Goal: Information Seeking & Learning: Learn about a topic

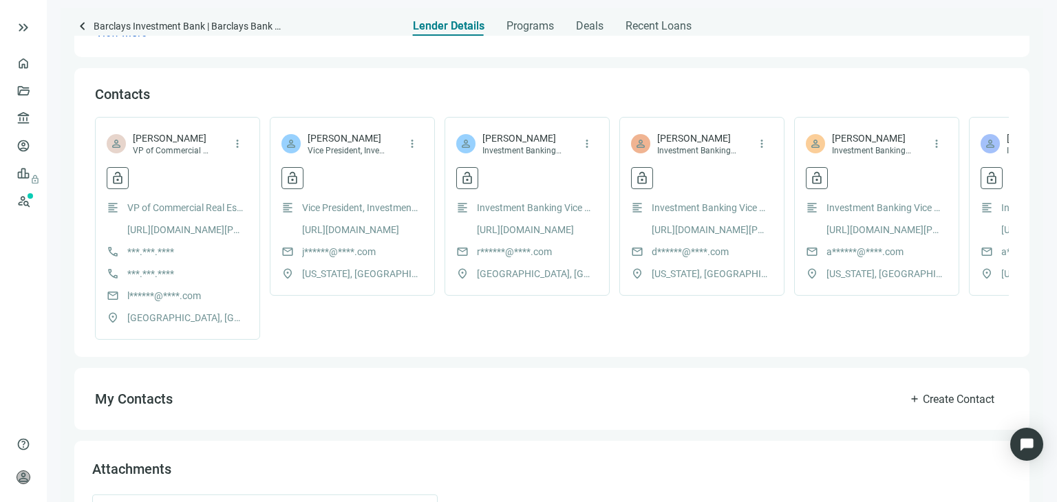
scroll to position [411, 0]
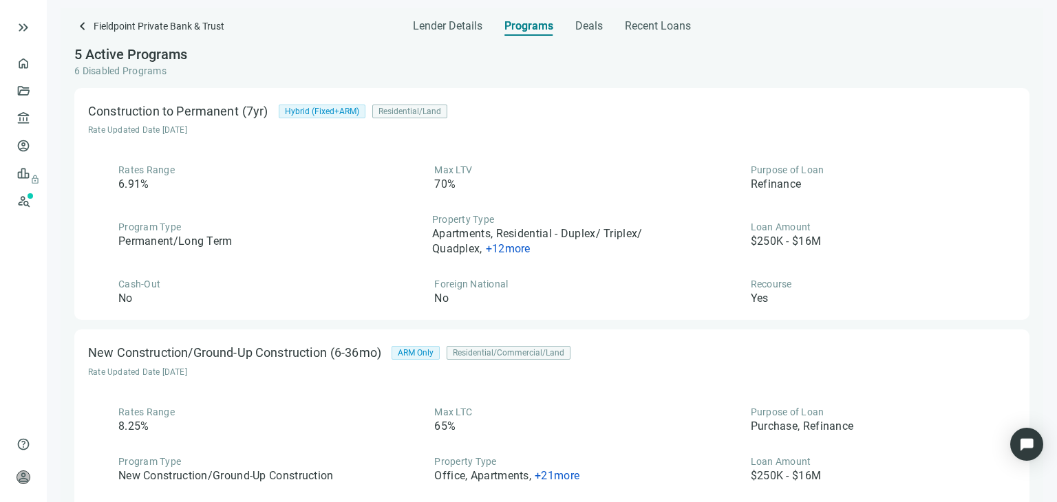
scroll to position [658, 0]
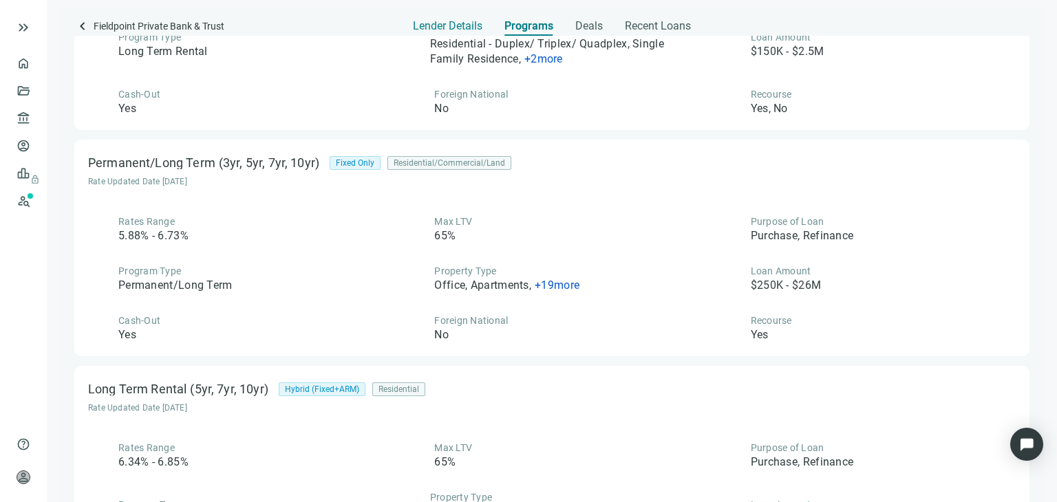
click at [450, 20] on span "Lender Details" at bounding box center [447, 26] width 69 height 14
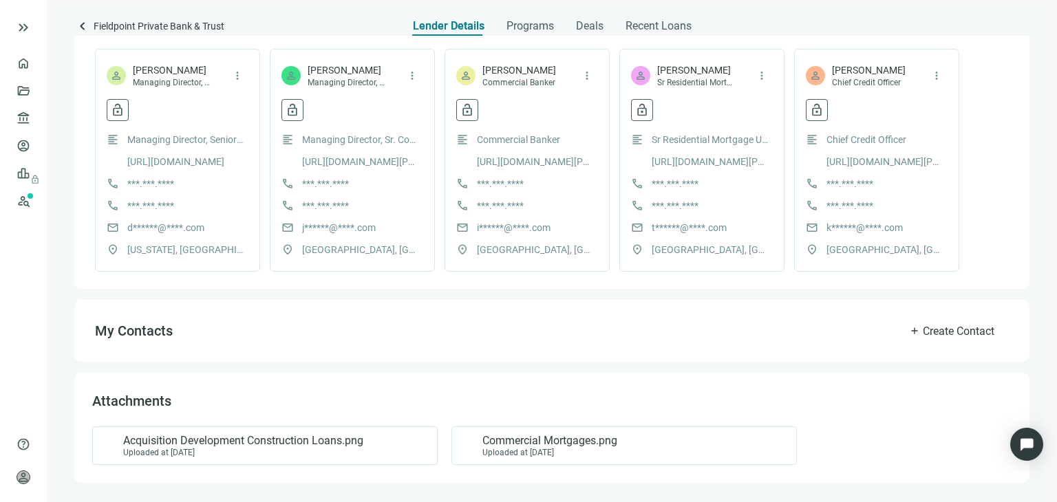
scroll to position [368, 0]
click at [557, 445] on span "Commercial Mortgages.png" at bounding box center [549, 442] width 135 height 14
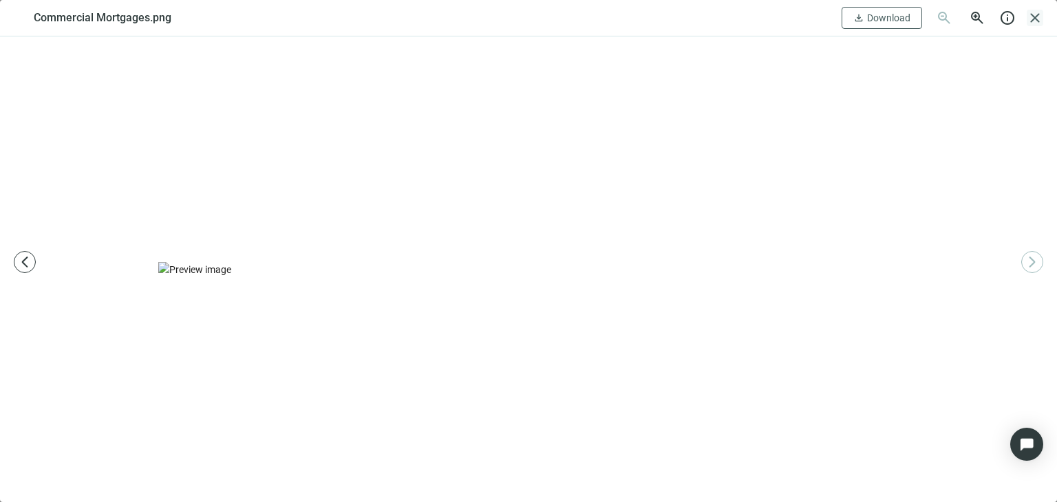
click at [1035, 20] on span "close" at bounding box center [1035, 18] width 17 height 17
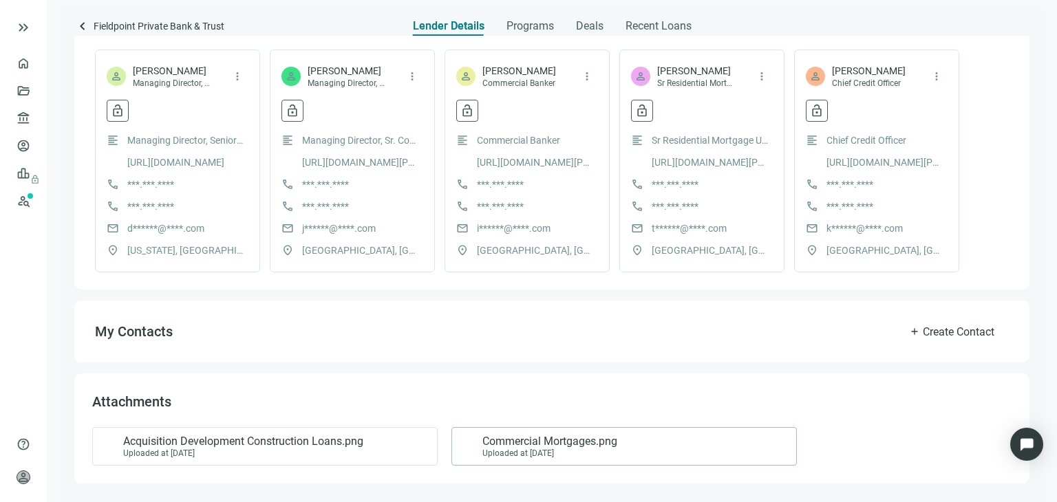
click at [533, 439] on span "Commercial Mortgages.png" at bounding box center [549, 442] width 135 height 14
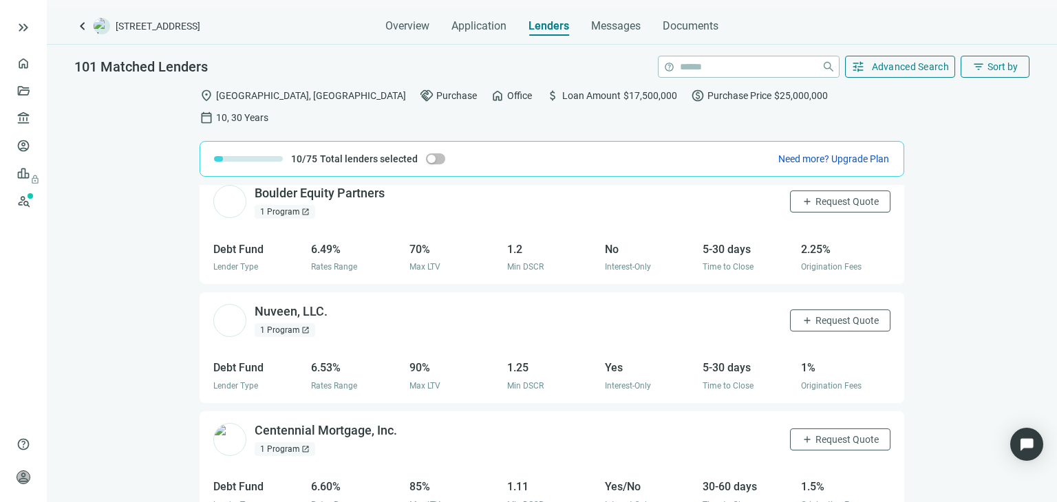
scroll to position [3476, 0]
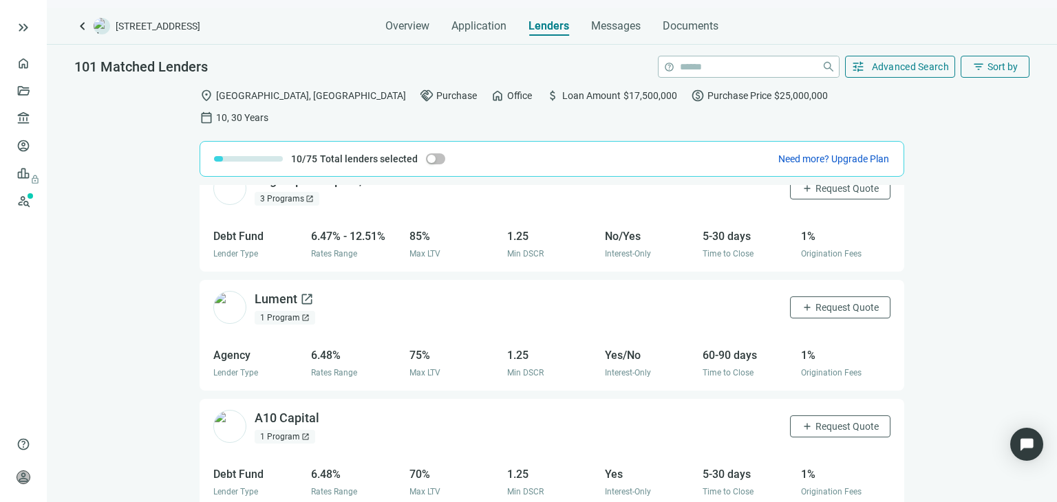
click at [278, 291] on div "Lument open_in_new" at bounding box center [284, 299] width 59 height 17
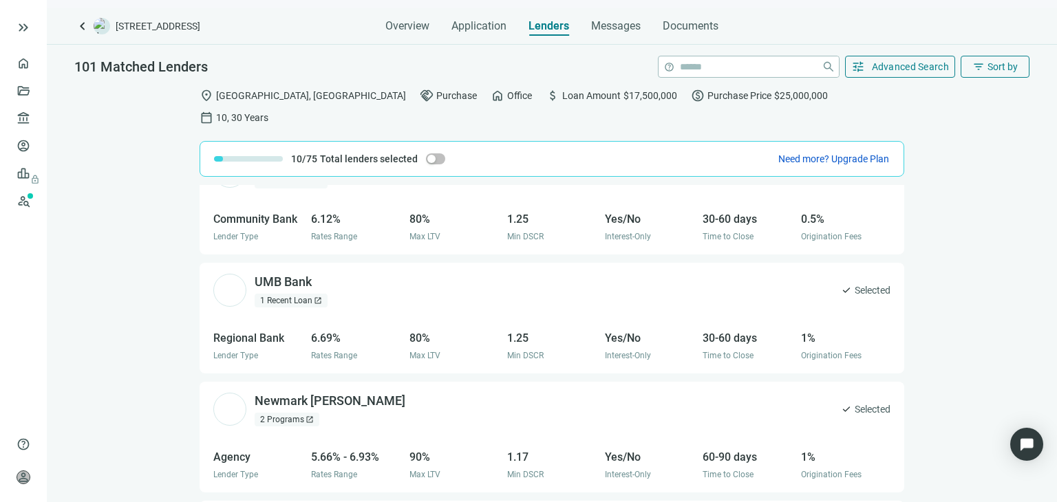
scroll to position [0, 0]
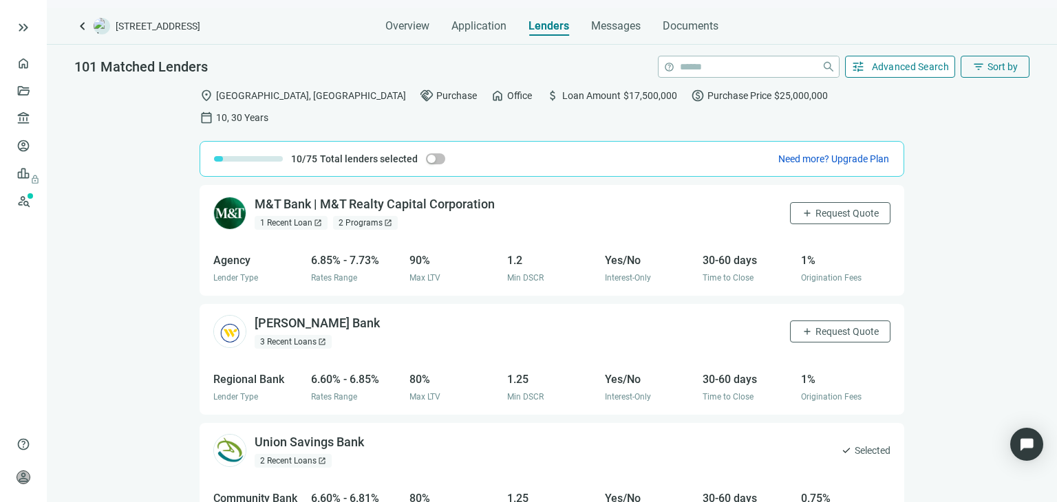
click at [896, 73] on button "tune Advanced Search" at bounding box center [900, 67] width 111 height 22
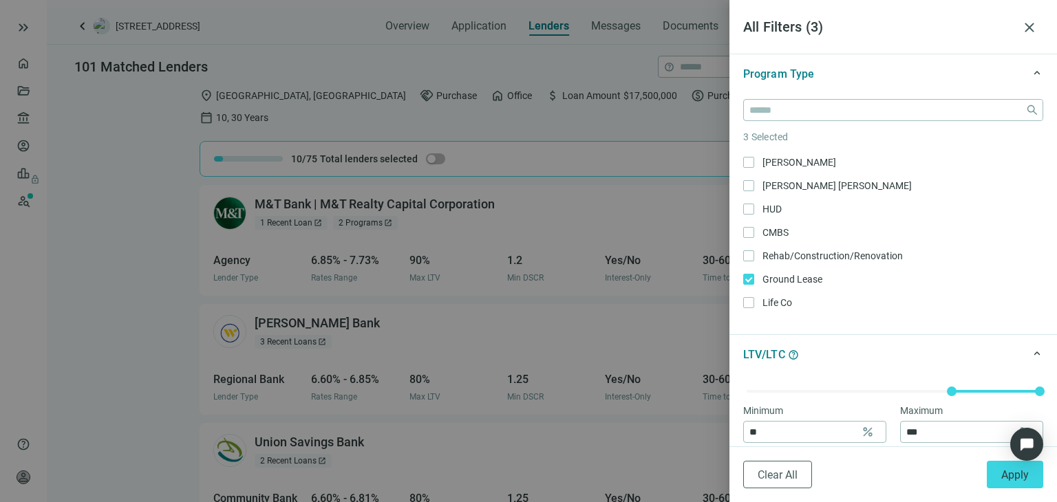
scroll to position [413, 0]
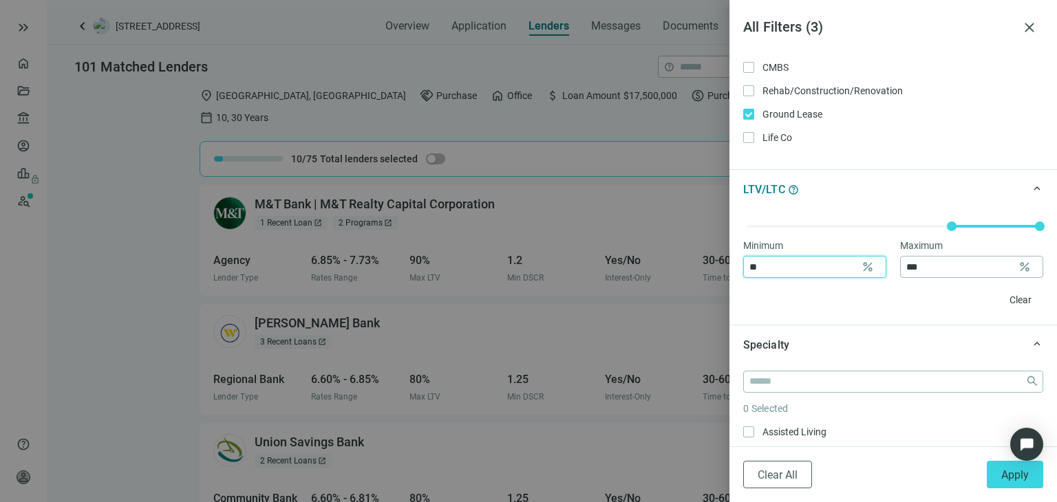
click at [801, 266] on input "**" at bounding box center [802, 267] width 106 height 21
type input "**"
click at [925, 270] on input "***" at bounding box center [959, 267] width 106 height 21
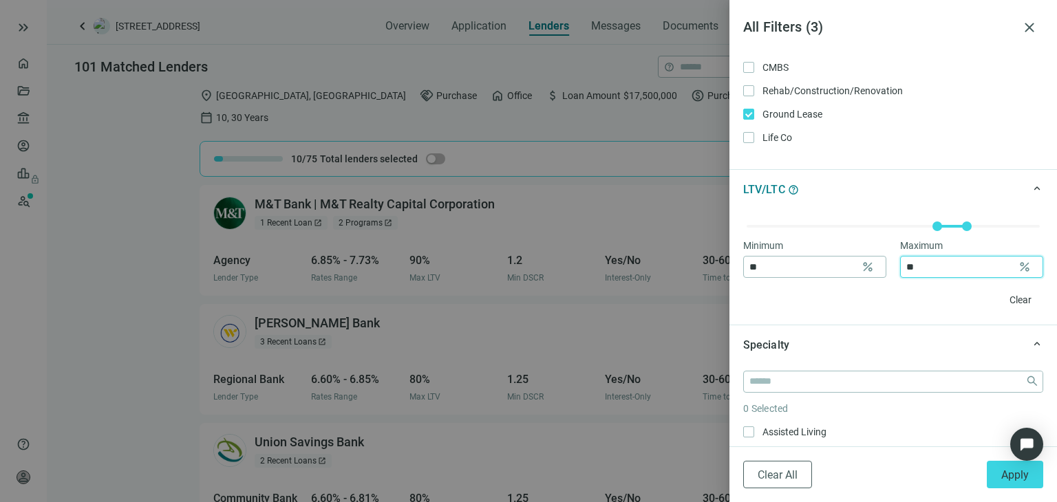
type input "**"
click at [859, 312] on div "Minimum ** percent Maximum ** percent Clear" at bounding box center [892, 267] width 327 height 116
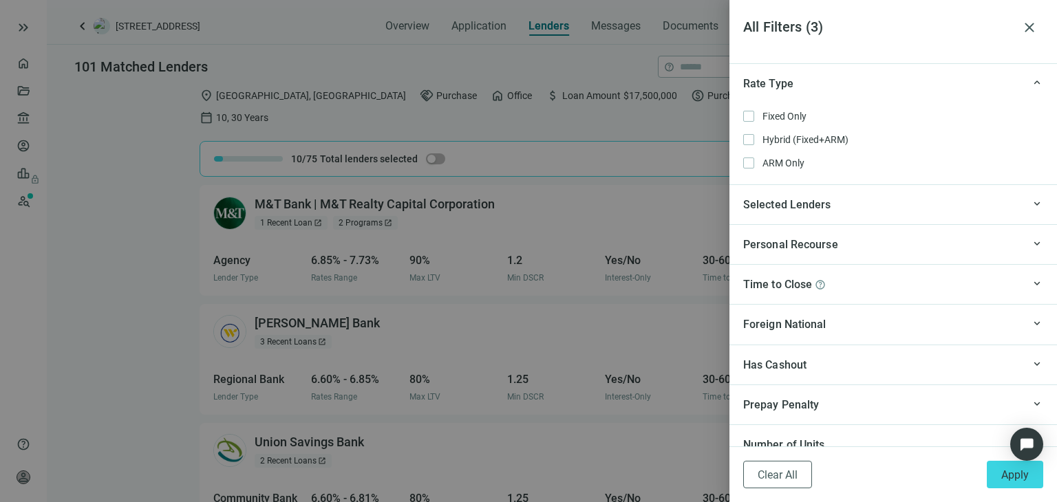
scroll to position [1224, 0]
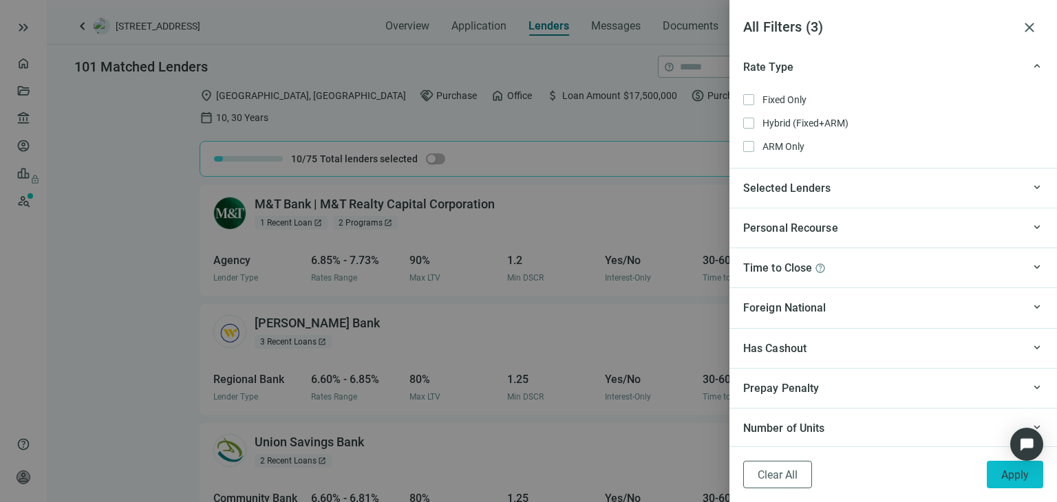
click at [996, 480] on button "Apply" at bounding box center [1015, 475] width 56 height 28
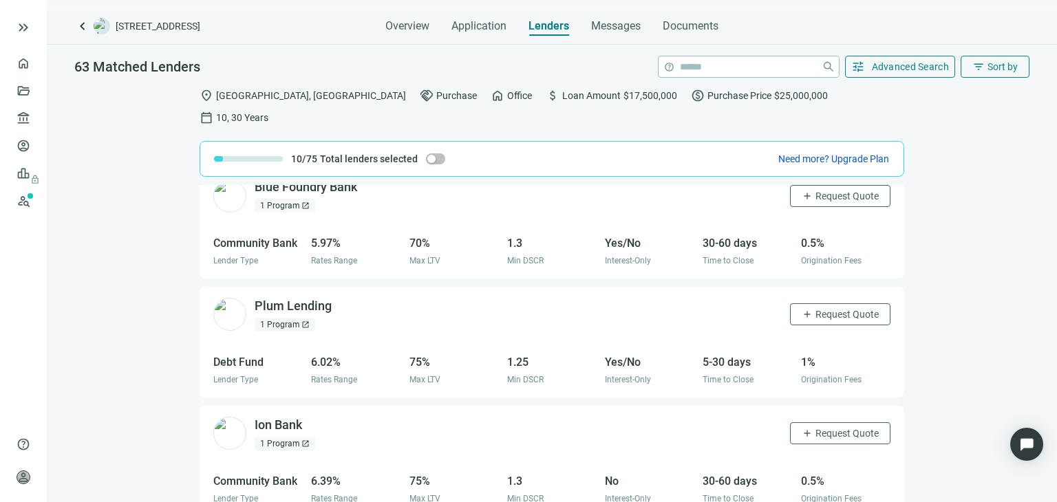
scroll to position [0, 0]
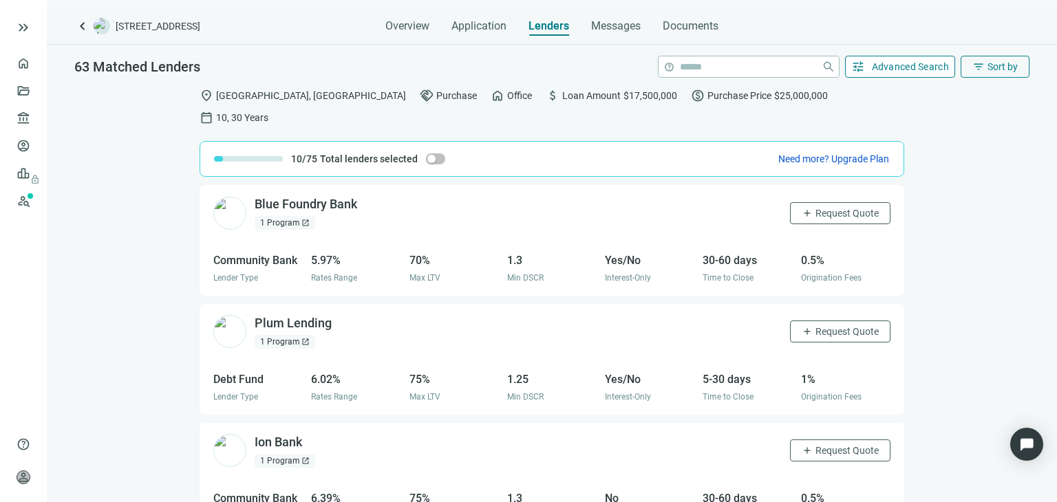
click at [891, 66] on span "Advanced Search" at bounding box center [911, 66] width 78 height 11
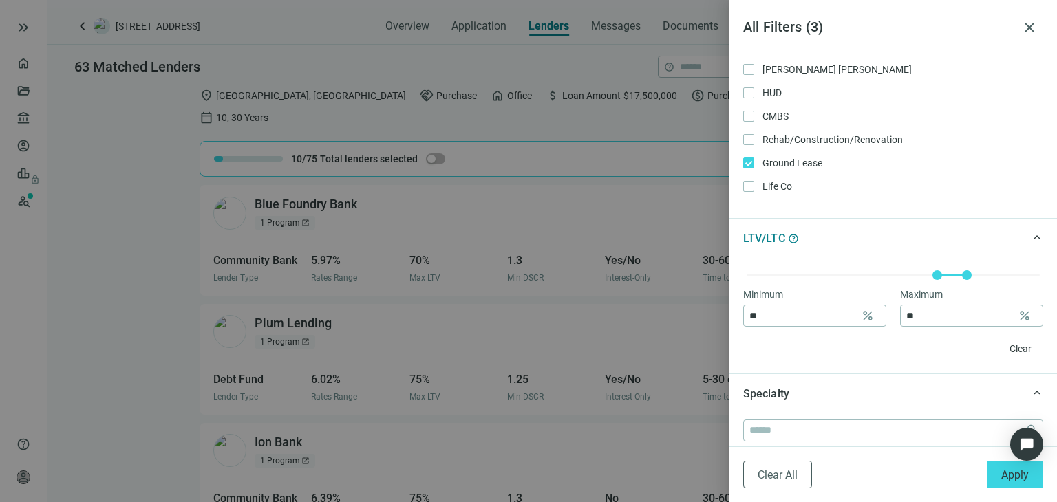
scroll to position [482, 0]
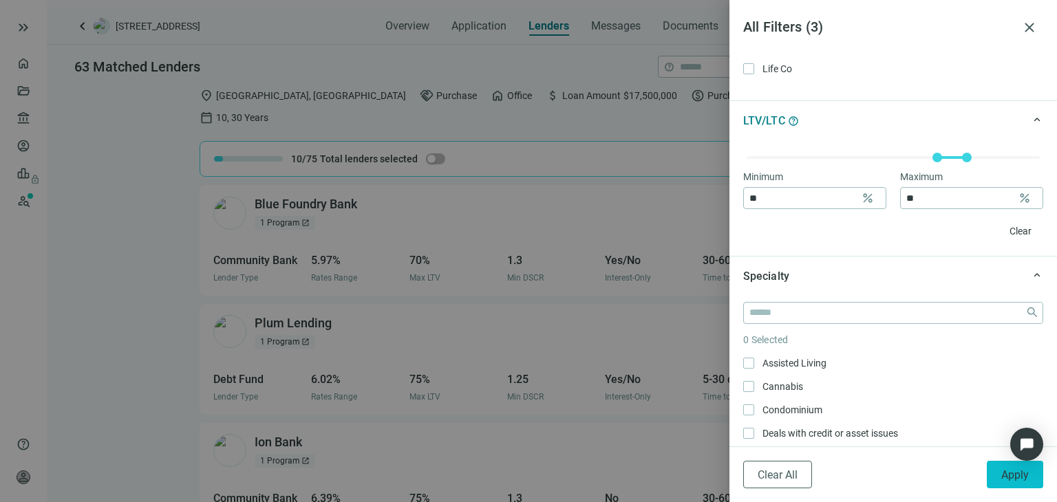
click at [998, 471] on button "Apply" at bounding box center [1015, 475] width 56 height 28
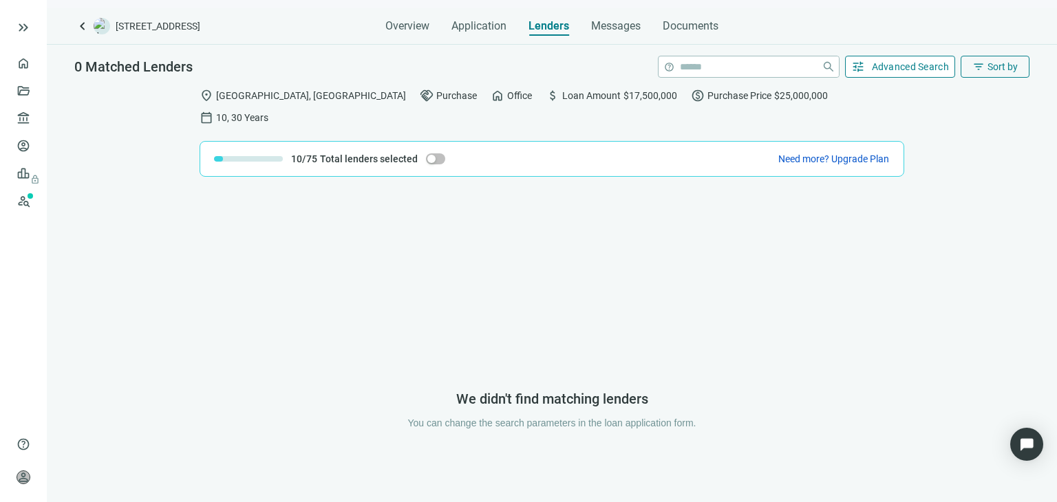
click at [896, 62] on span "Advanced Search" at bounding box center [911, 66] width 78 height 11
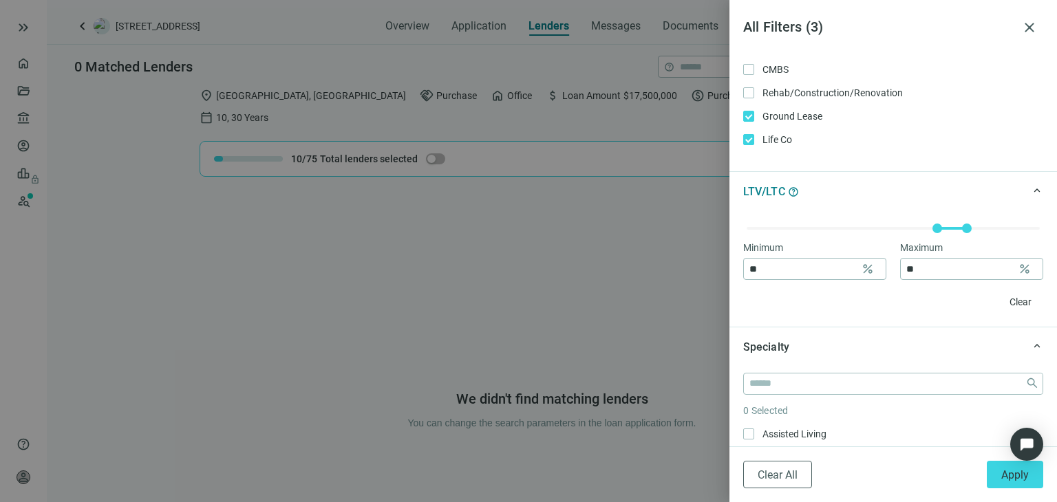
scroll to position [413, 0]
click at [1020, 484] on button "Apply" at bounding box center [1015, 475] width 56 height 28
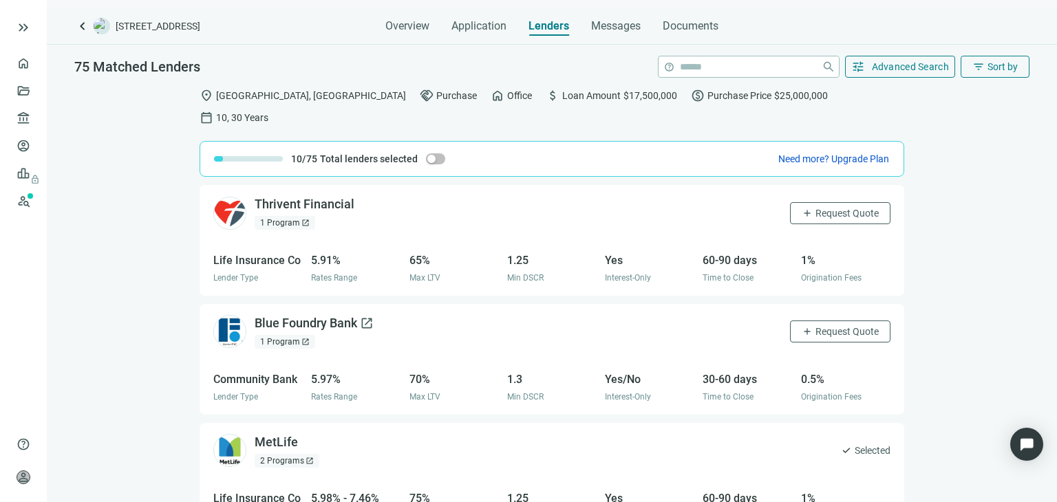
click at [334, 315] on div "Blue Foundry Bank open_in_new" at bounding box center [314, 323] width 119 height 17
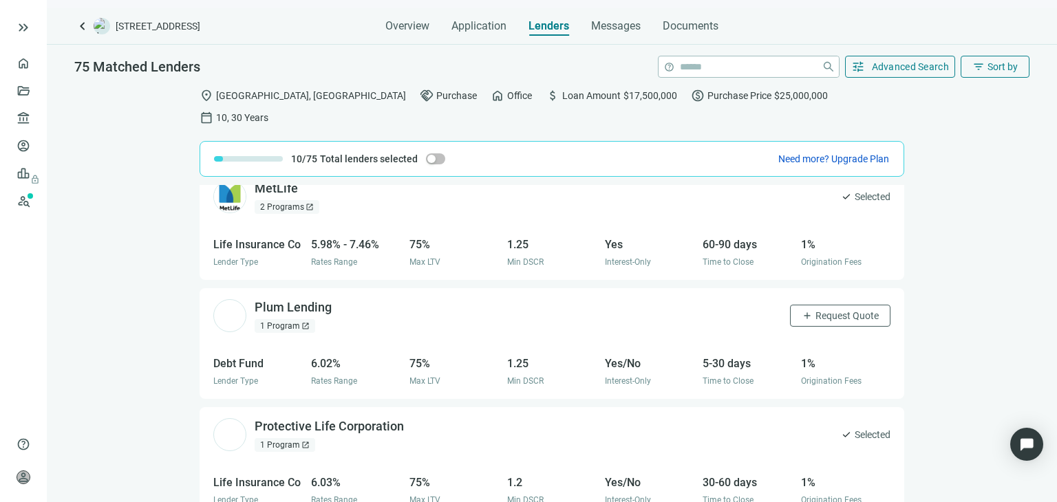
scroll to position [275, 0]
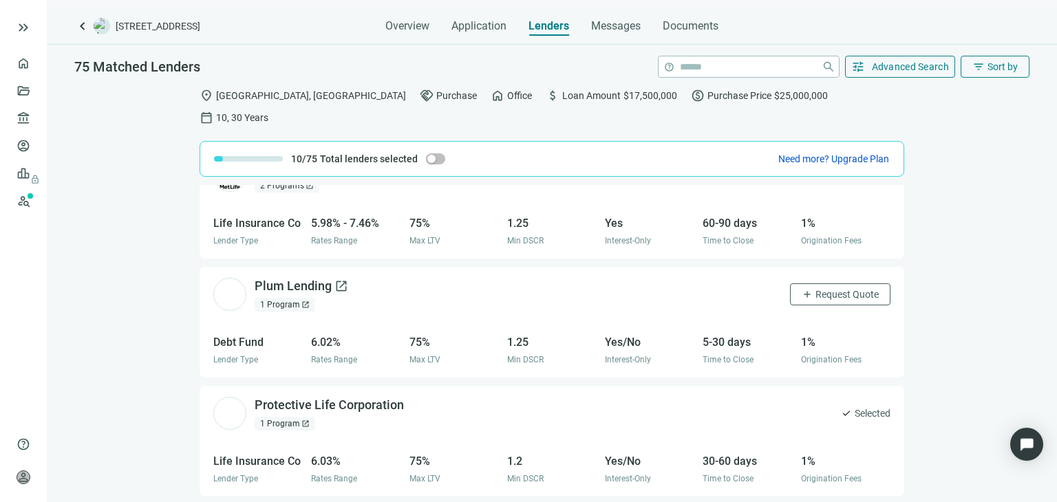
click at [281, 278] on div "Plum Lending open_in_new" at bounding box center [302, 286] width 94 height 17
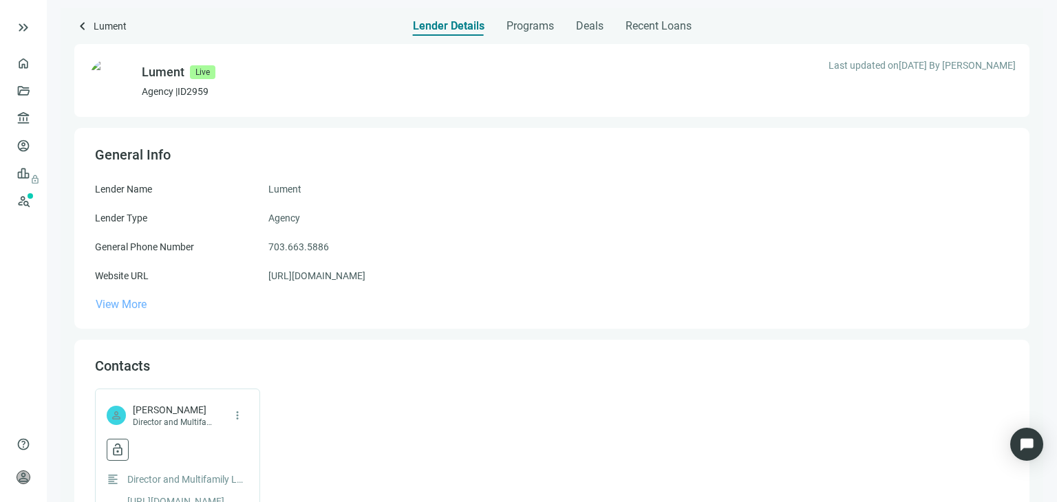
click at [144, 305] on span "View More" at bounding box center [121, 304] width 51 height 13
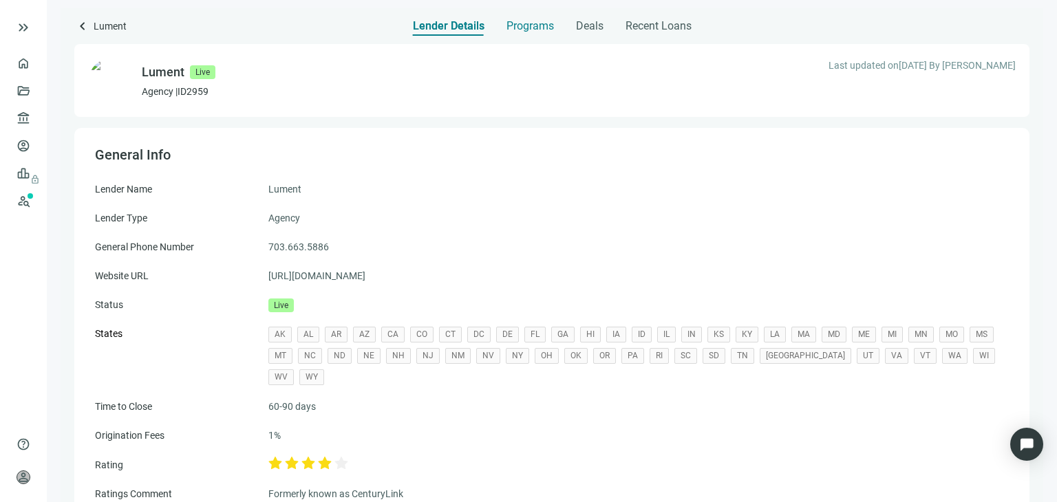
click at [536, 27] on span "Programs" at bounding box center [529, 26] width 47 height 14
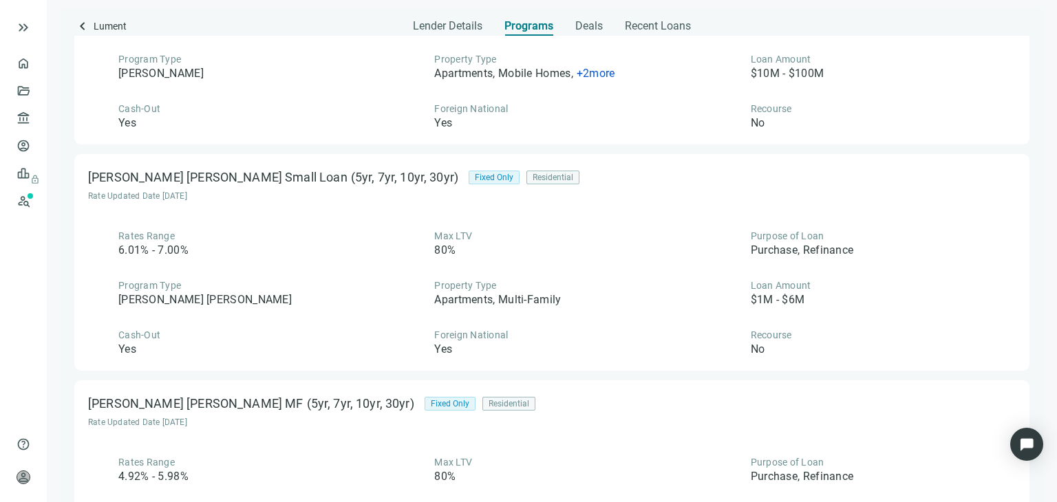
scroll to position [619, 0]
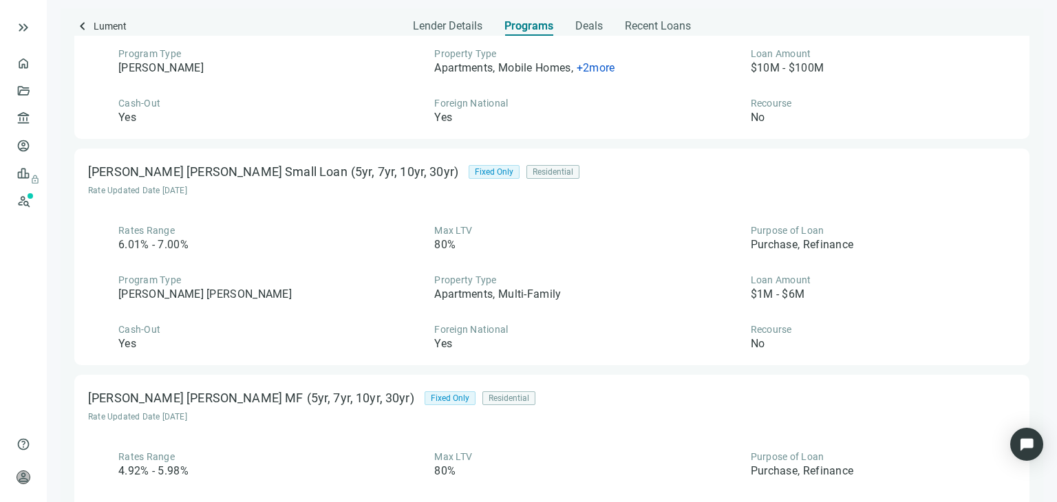
click at [604, 69] on span "+ 2 more" at bounding box center [596, 67] width 39 height 13
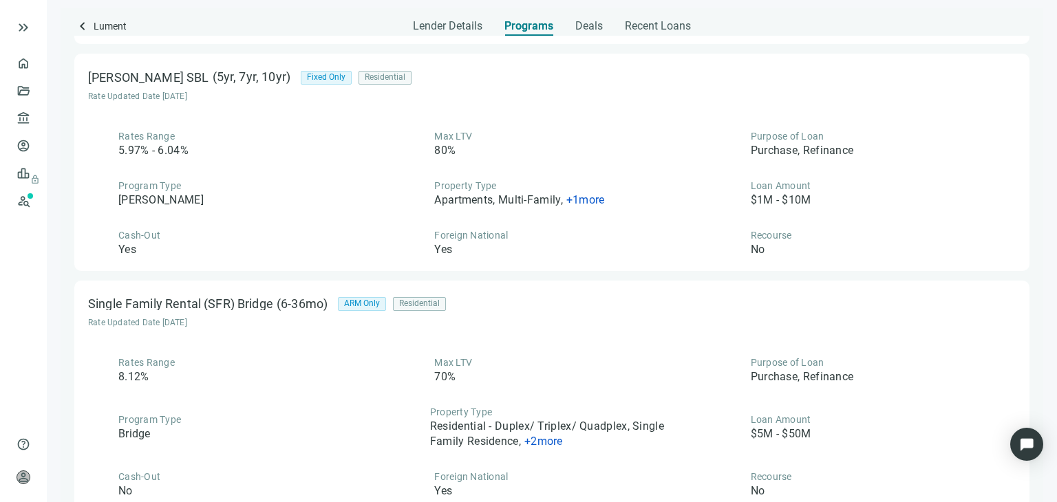
scroll to position [1170, 0]
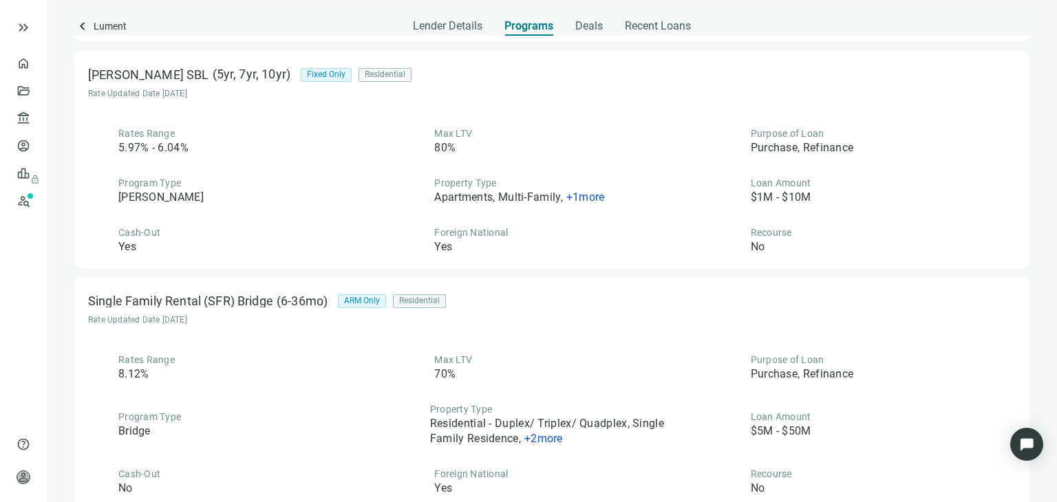
click at [578, 196] on span "+ 1 more" at bounding box center [585, 197] width 39 height 13
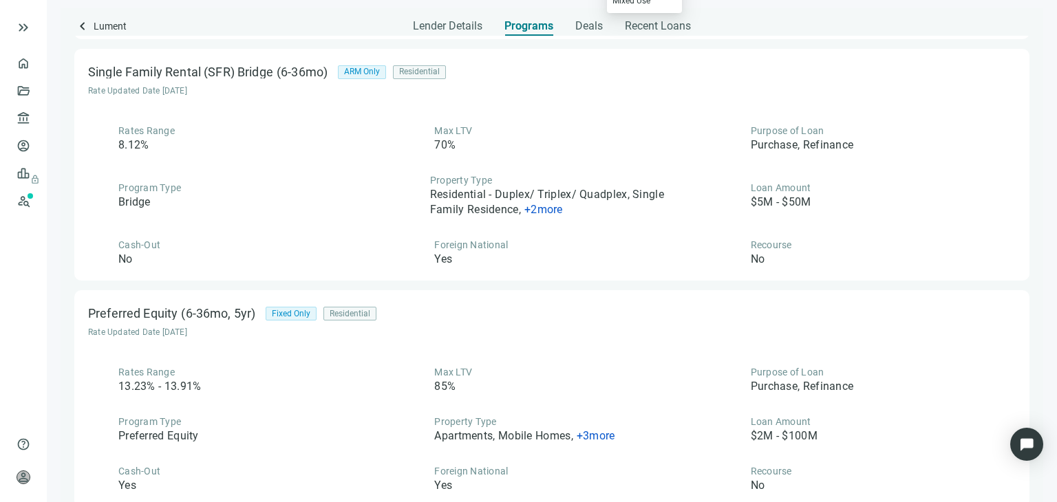
scroll to position [1376, 0]
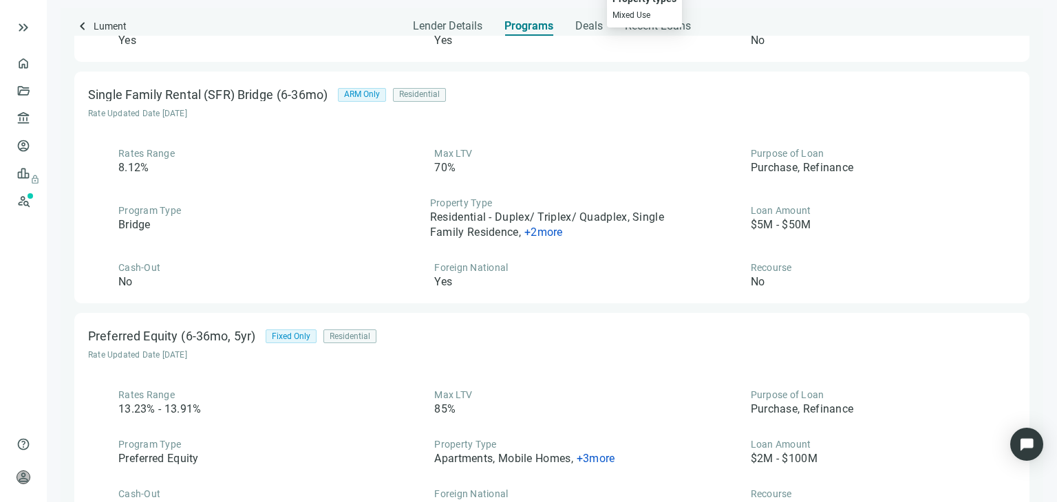
click at [538, 232] on span "+ 2 more" at bounding box center [543, 232] width 39 height 13
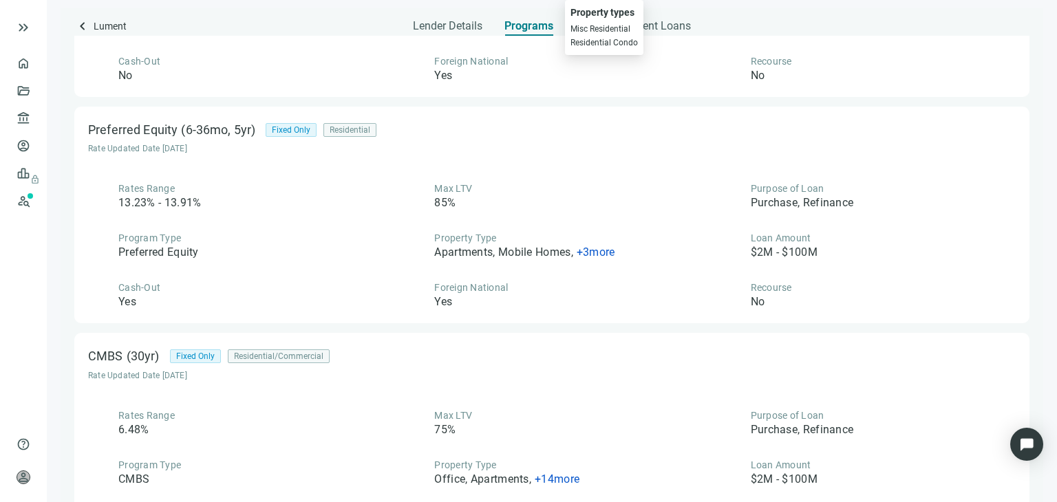
click at [596, 250] on span "+ 3 more" at bounding box center [596, 252] width 39 height 13
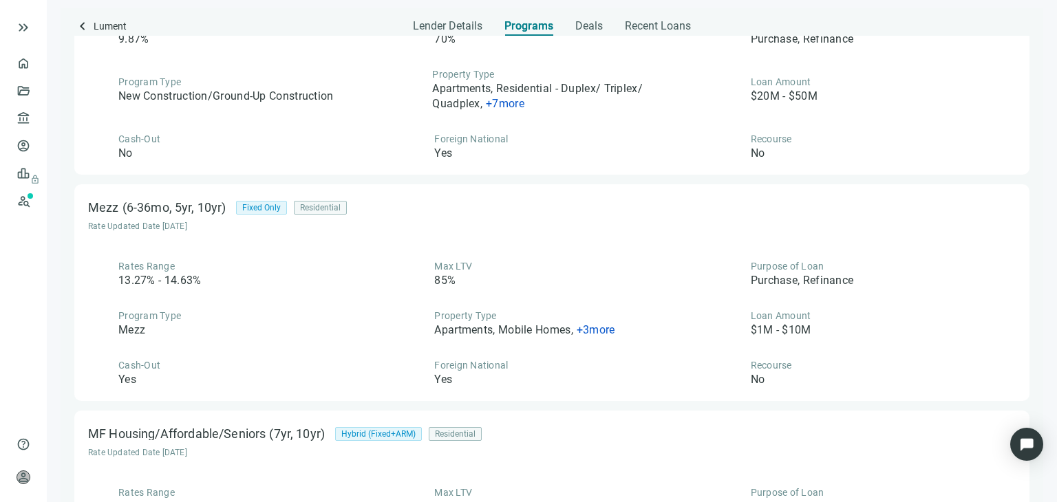
scroll to position [2202, 0]
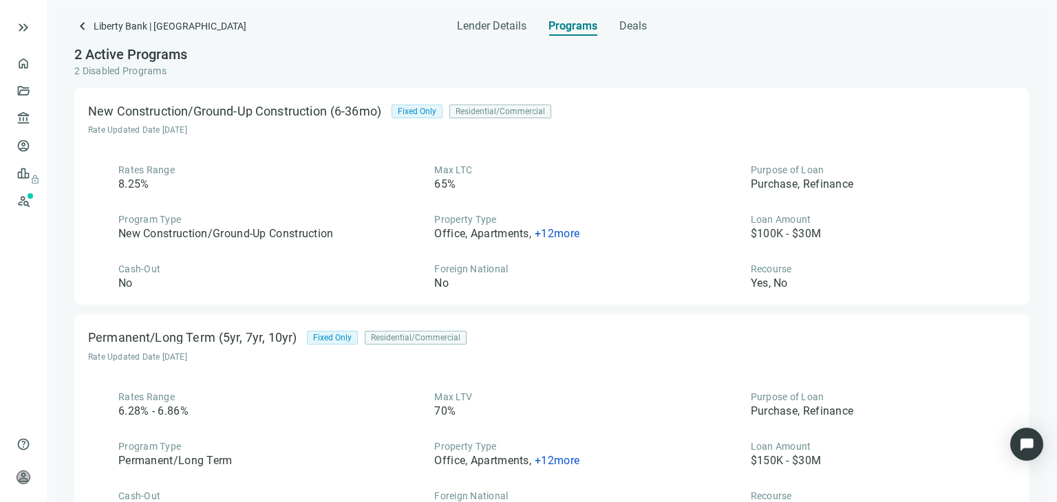
scroll to position [189, 0]
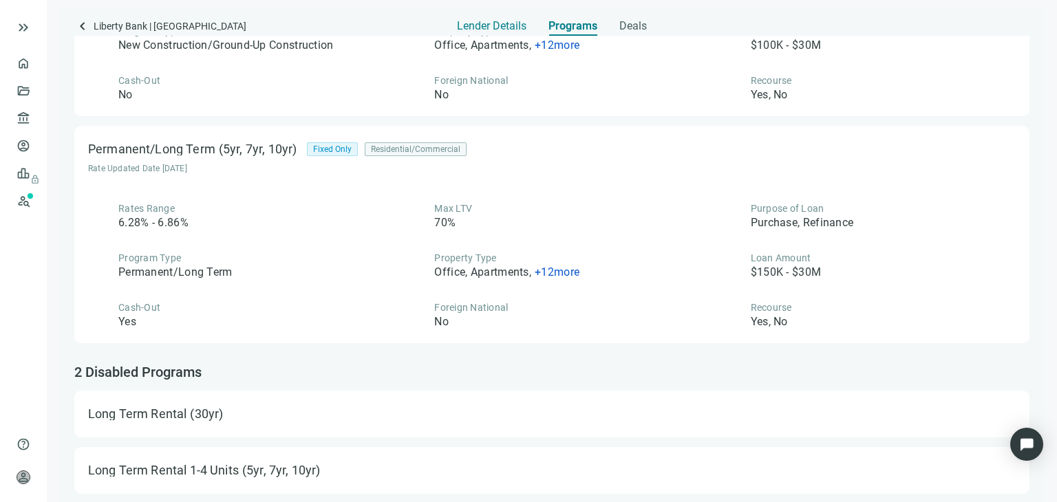
click at [469, 28] on span "Lender Details" at bounding box center [491, 26] width 69 height 14
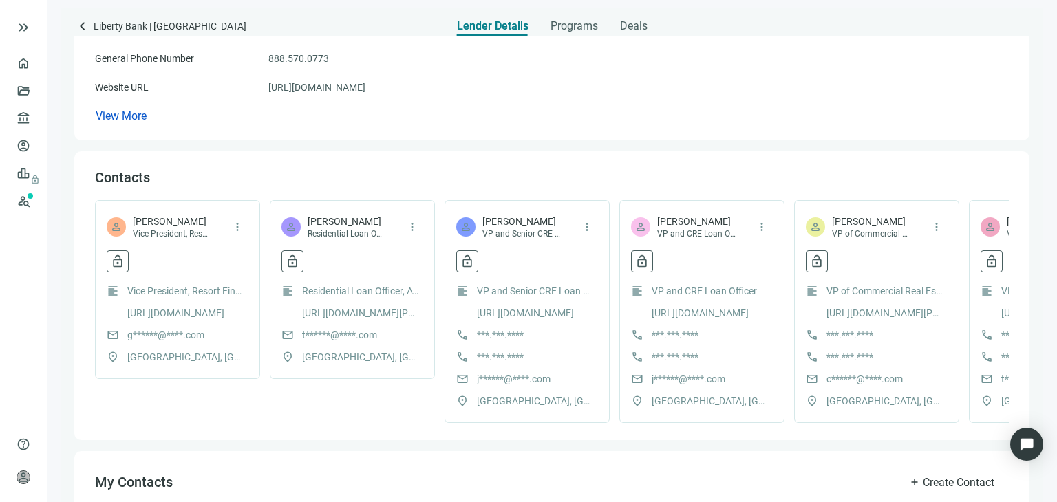
scroll to position [314, 0]
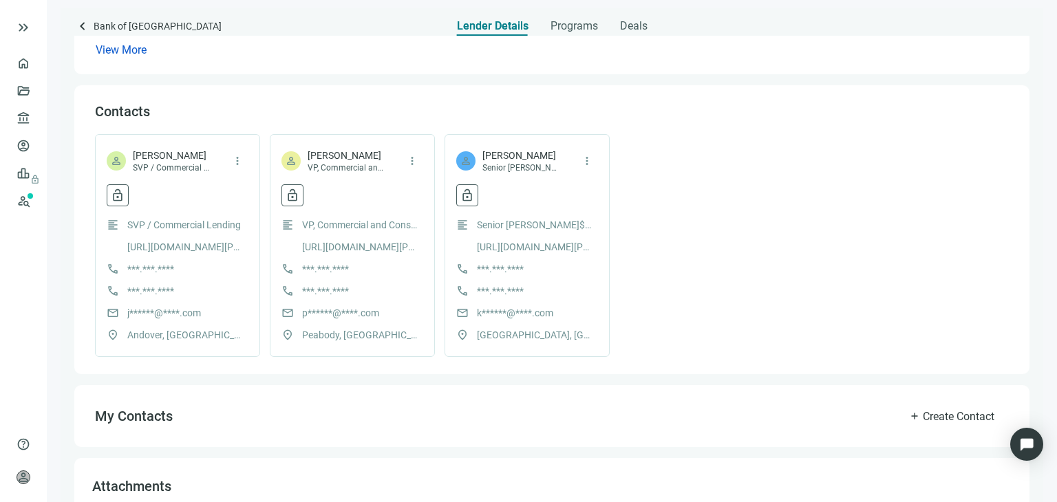
scroll to position [193, 0]
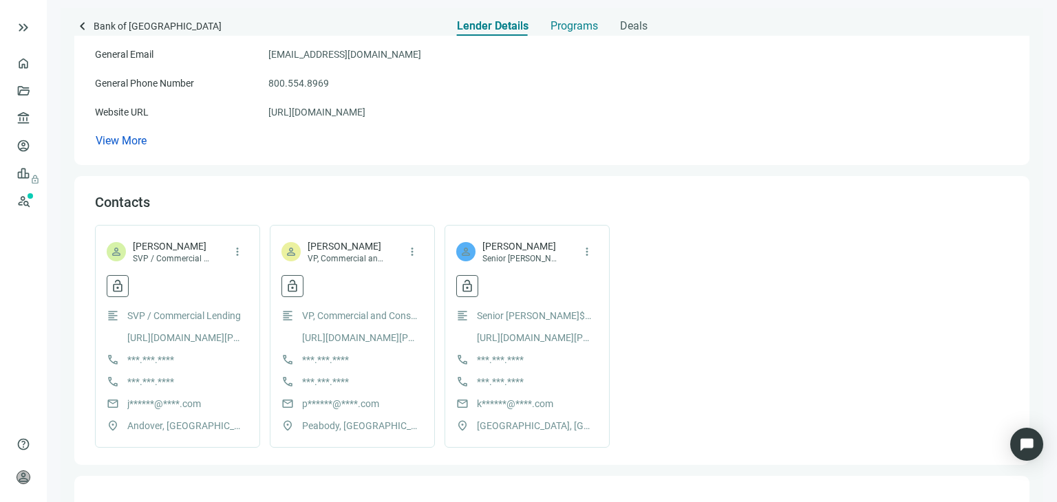
click at [574, 27] on span "Programs" at bounding box center [573, 26] width 47 height 14
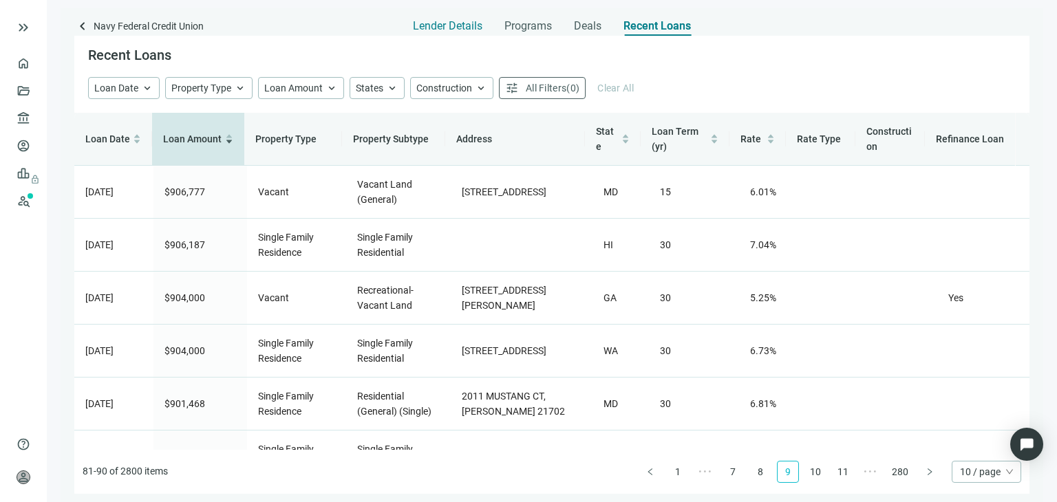
click at [422, 23] on span "Lender Details" at bounding box center [447, 26] width 69 height 14
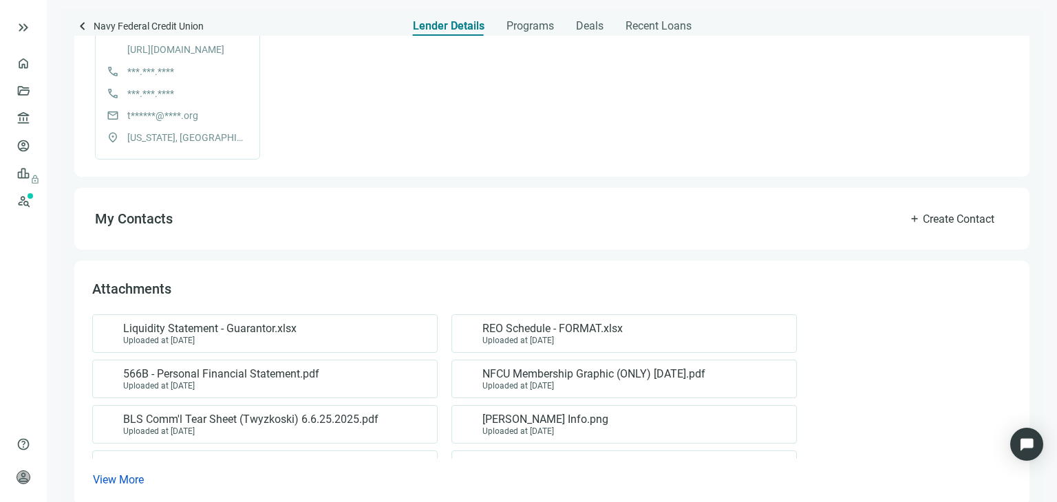
scroll to position [474, 0]
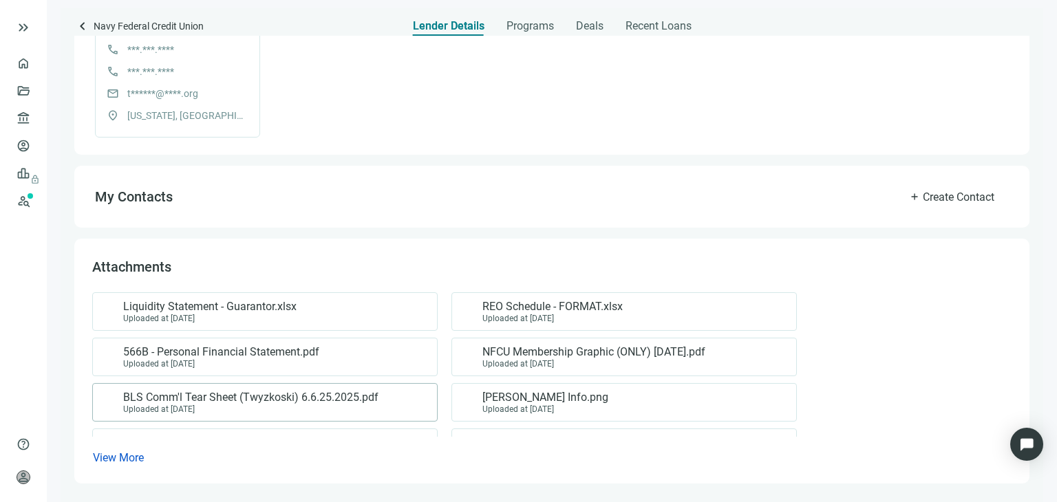
click at [217, 396] on span "BLS Comm'l Tear Sheet (Twyzkoski) 6.6.25.2025.pdf" at bounding box center [250, 398] width 255 height 14
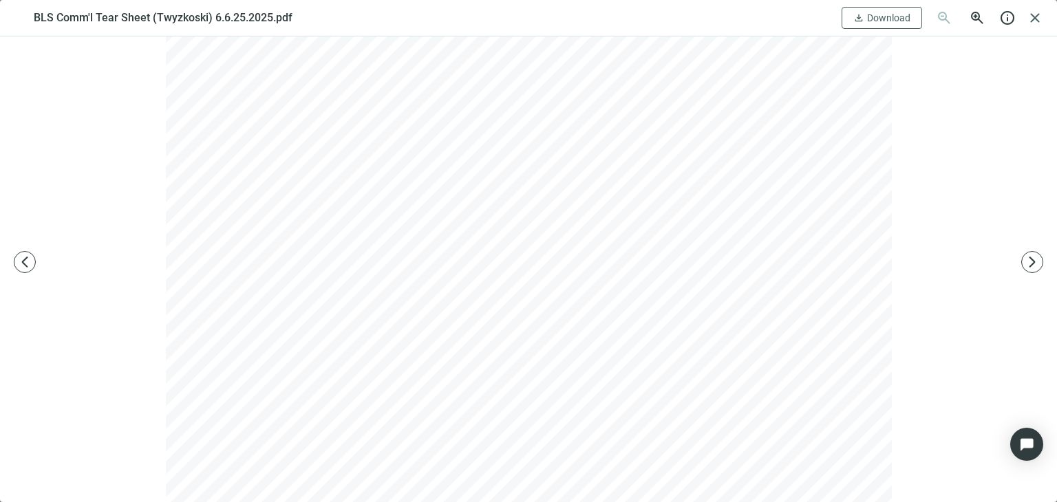
scroll to position [6, 0]
click at [1035, 17] on span "close" at bounding box center [1035, 18] width 17 height 17
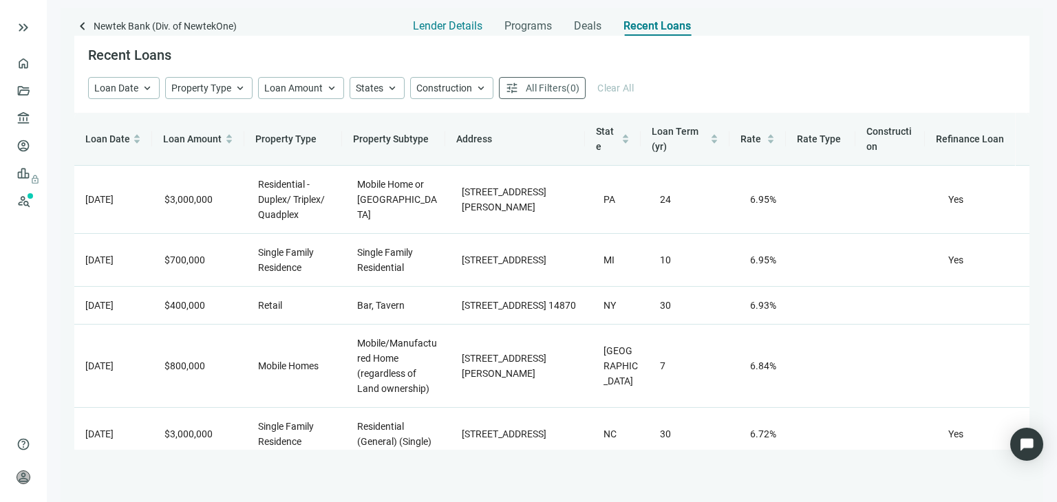
click at [443, 25] on span "Lender Details" at bounding box center [447, 26] width 69 height 14
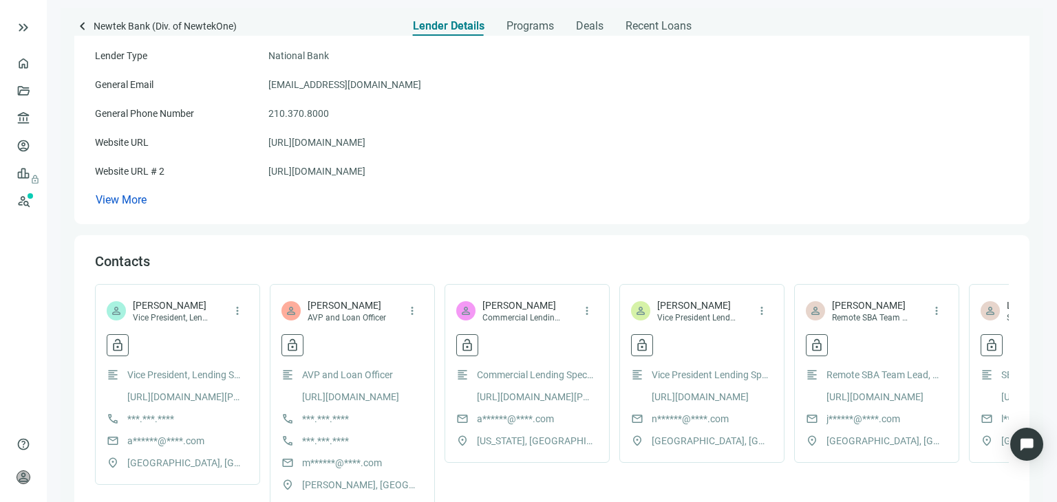
scroll to position [411, 0]
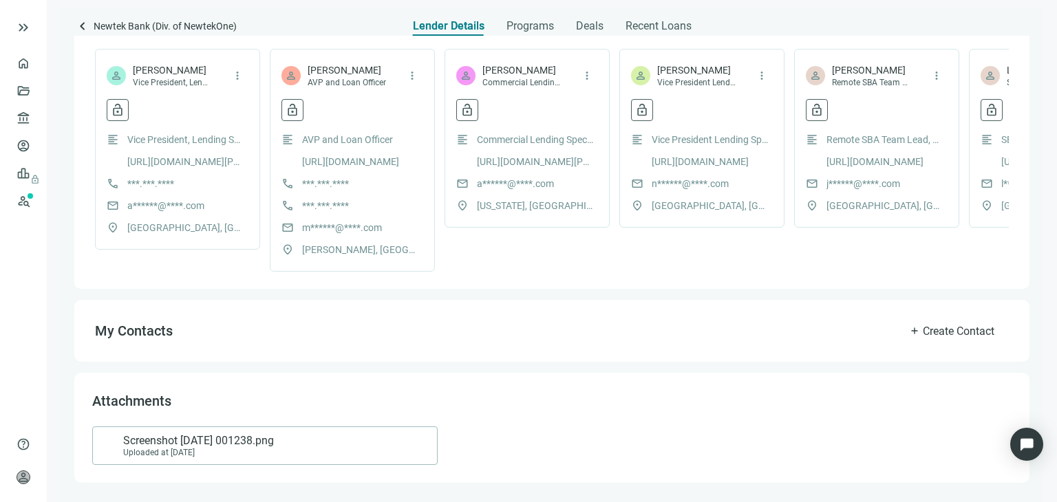
click at [250, 447] on span "Screenshot 2022-08-18 001238.png" at bounding box center [198, 441] width 151 height 14
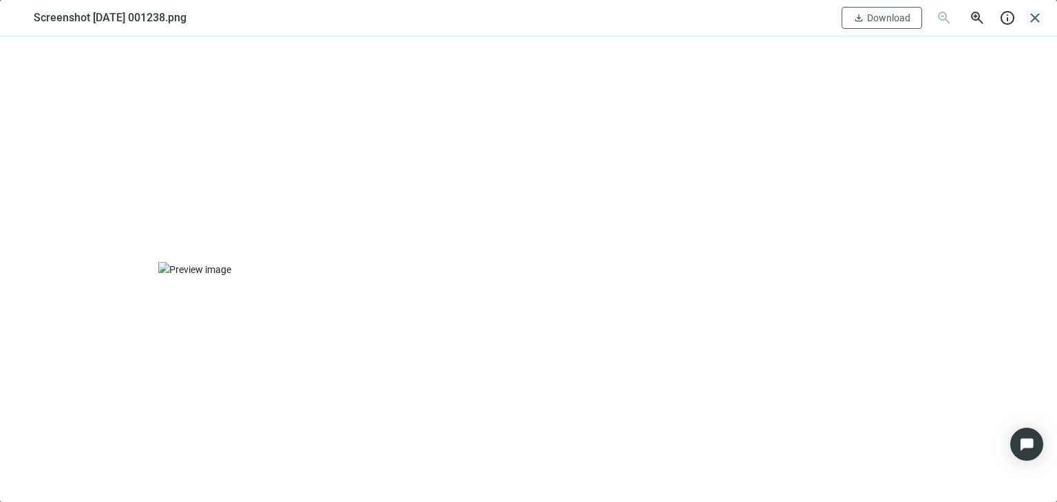
click at [1032, 19] on span "close" at bounding box center [1035, 18] width 17 height 17
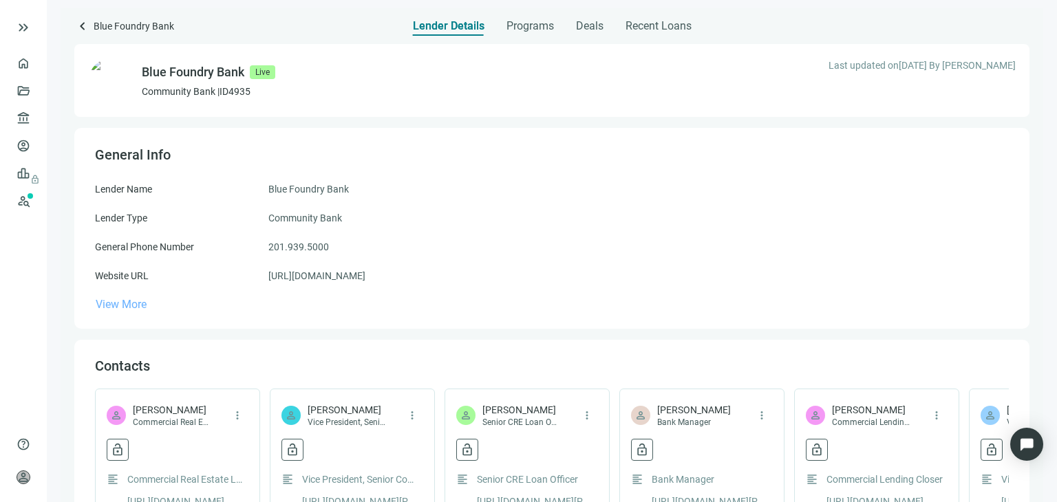
click at [136, 306] on span "View More" at bounding box center [121, 304] width 51 height 13
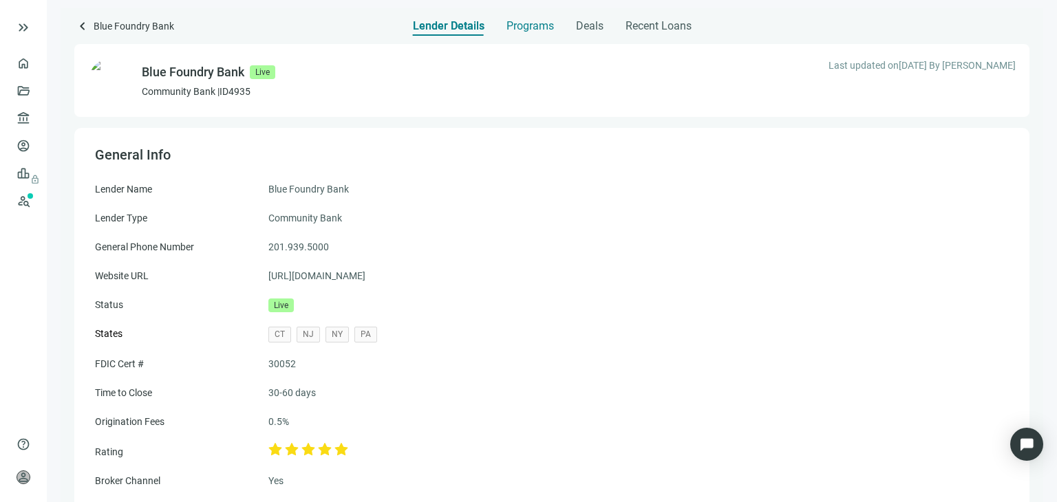
click at [534, 29] on span "Programs" at bounding box center [529, 26] width 47 height 14
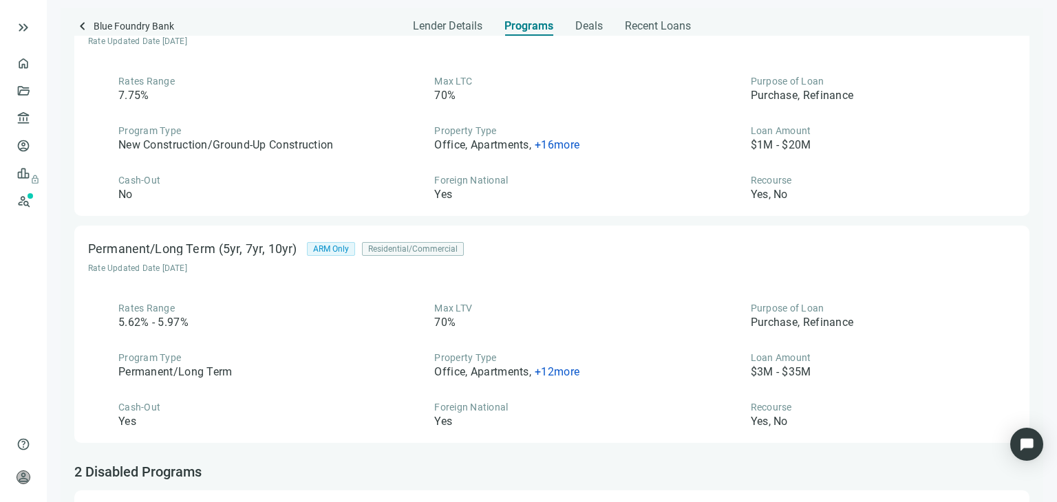
scroll to position [189, 0]
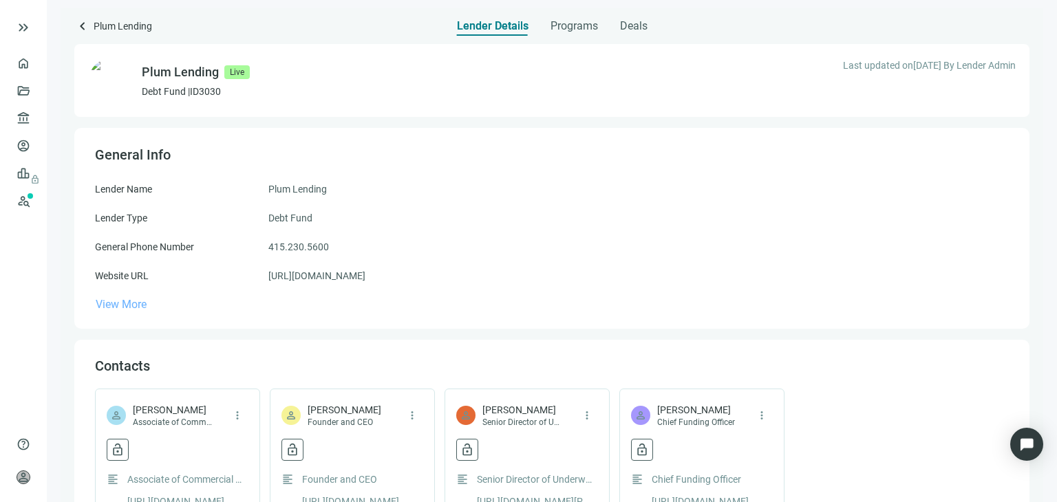
click at [127, 301] on span "View More" at bounding box center [121, 304] width 51 height 13
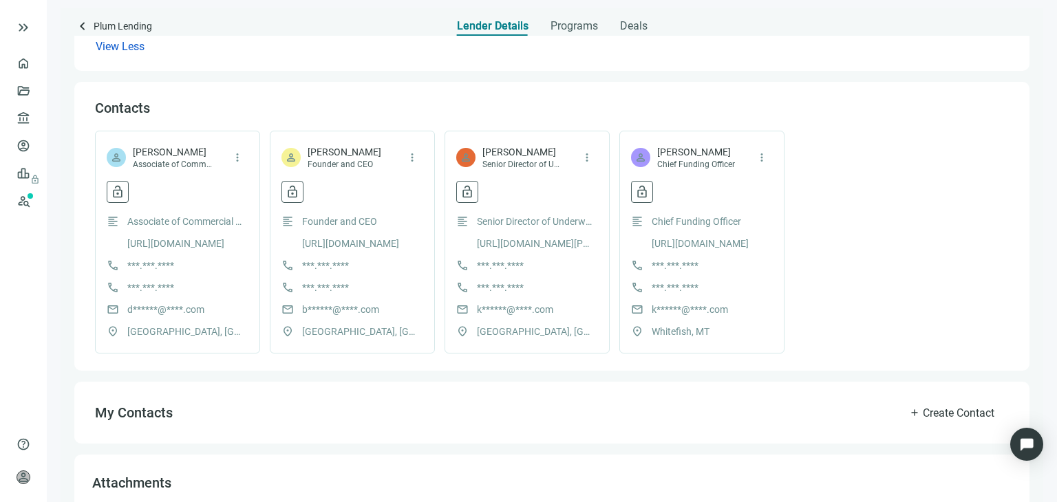
scroll to position [633, 0]
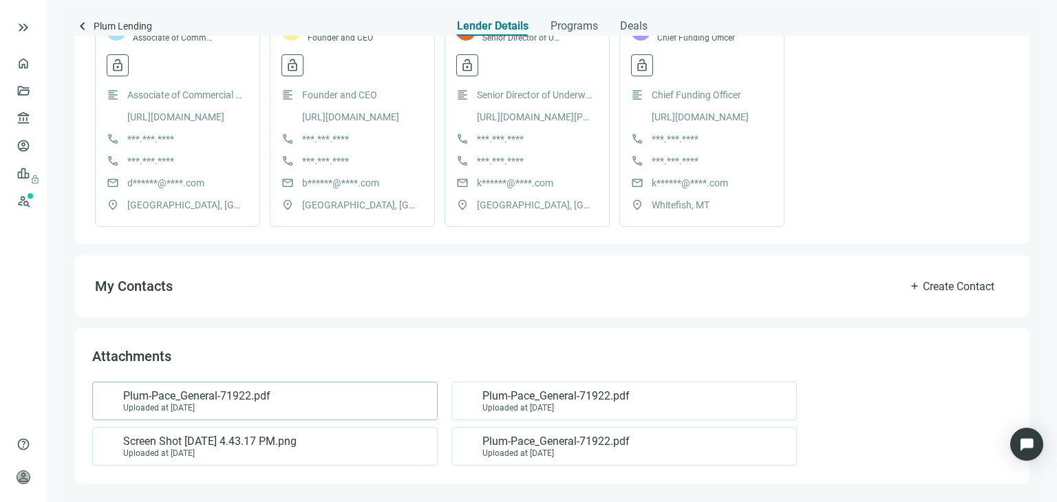
click at [227, 400] on span "Plum-Pace_General-71922.pdf" at bounding box center [196, 396] width 147 height 14
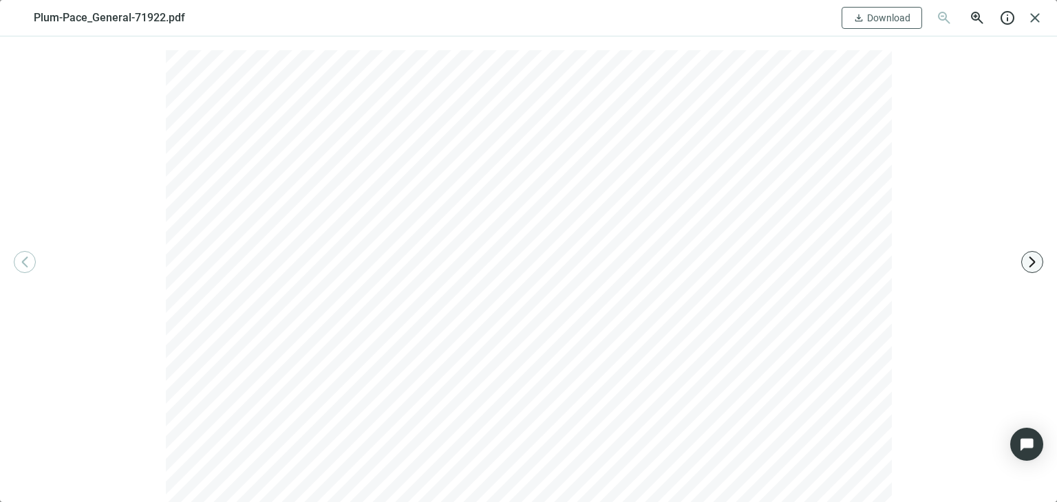
click at [1033, 263] on span "arrow_forward_ios" at bounding box center [1032, 262] width 14 height 14
click at [1032, 263] on span "arrow_forward_ios" at bounding box center [1032, 262] width 14 height 14
click at [187, 262] on img at bounding box center [528, 269] width 740 height 15
click at [1035, 20] on span "close" at bounding box center [1035, 18] width 17 height 17
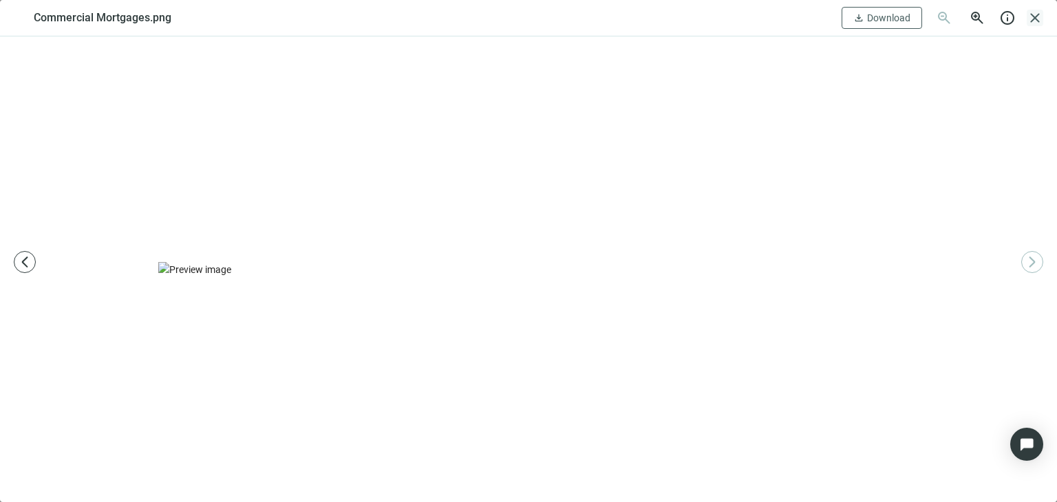
click at [1036, 17] on span "close" at bounding box center [1035, 18] width 17 height 17
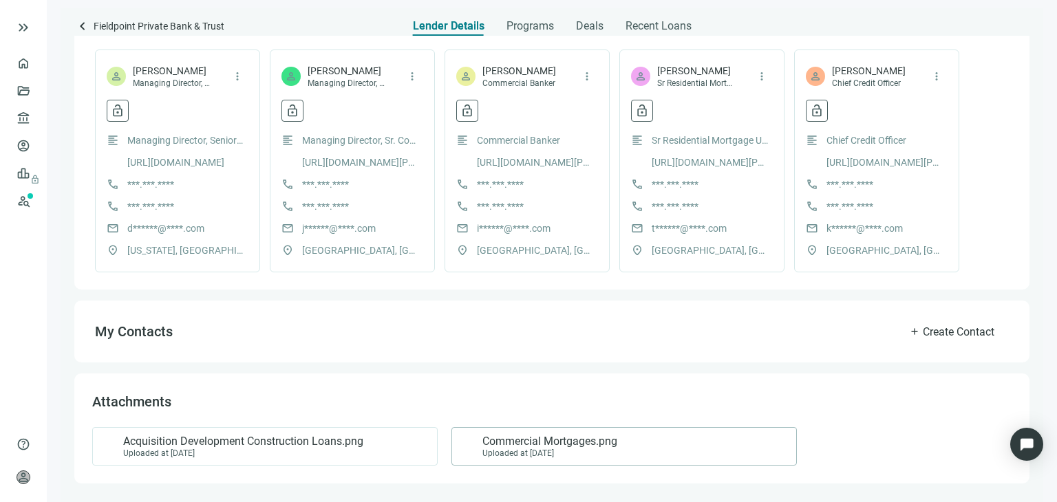
click at [519, 445] on span "Commercial Mortgages.png" at bounding box center [549, 442] width 135 height 14
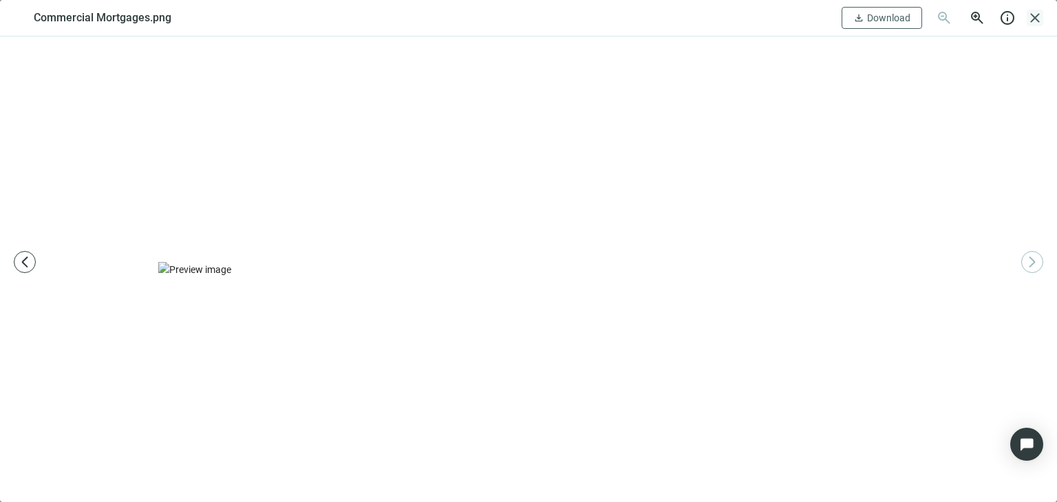
click at [1035, 20] on span "close" at bounding box center [1035, 18] width 17 height 17
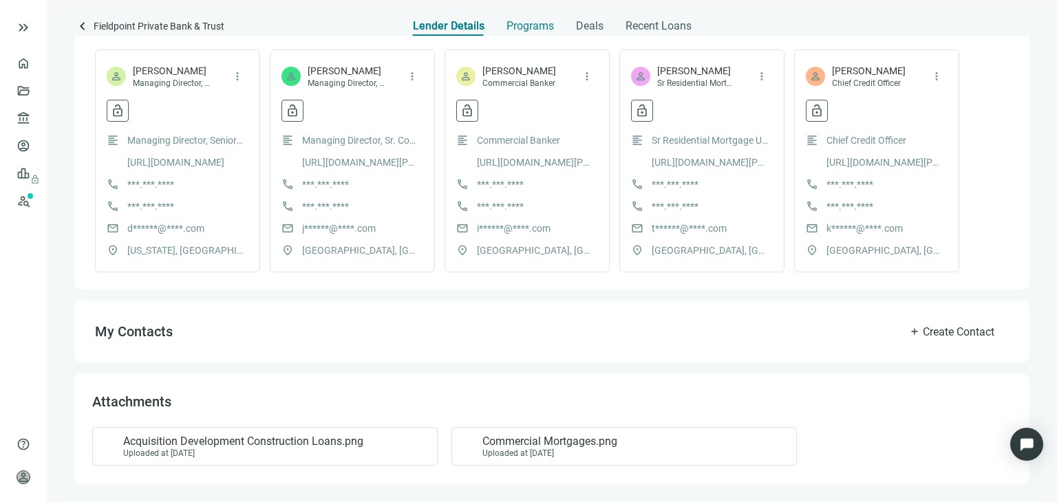
click at [533, 25] on span "Programs" at bounding box center [529, 26] width 47 height 14
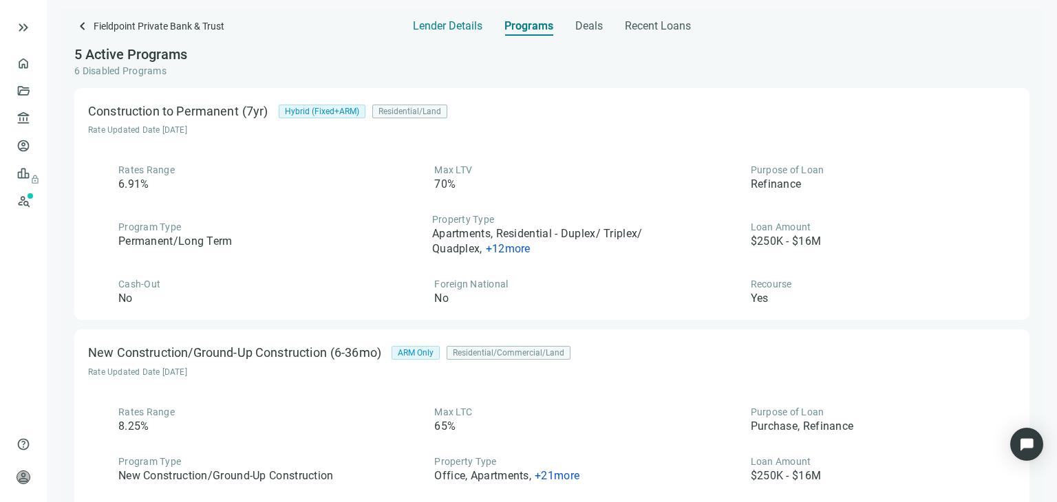
click at [457, 20] on span "Lender Details" at bounding box center [447, 26] width 69 height 14
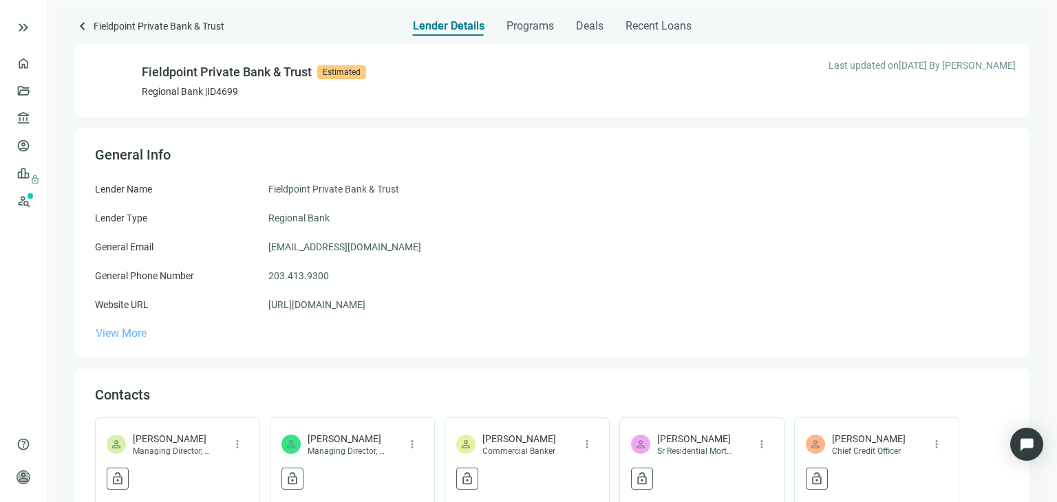
click at [127, 335] on span "View More" at bounding box center [121, 333] width 51 height 13
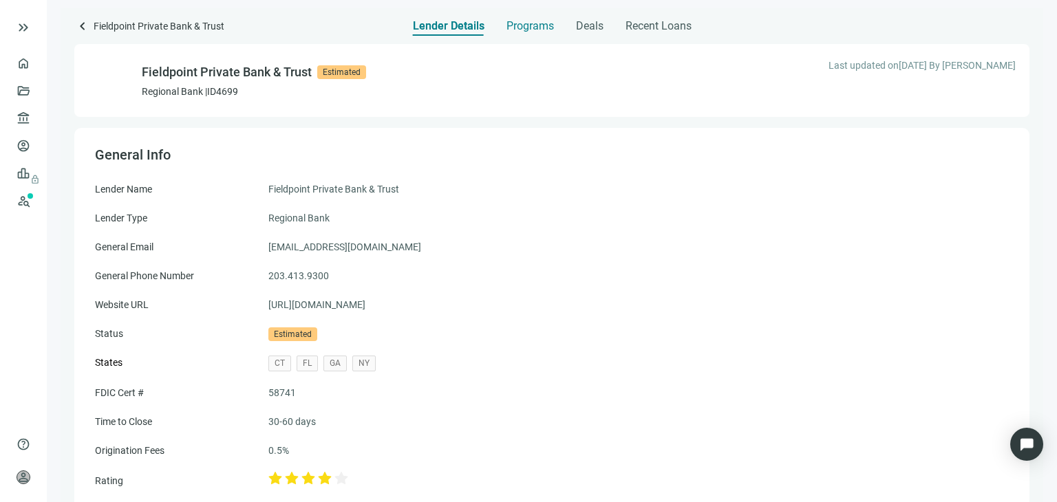
click at [533, 27] on span "Programs" at bounding box center [529, 26] width 47 height 14
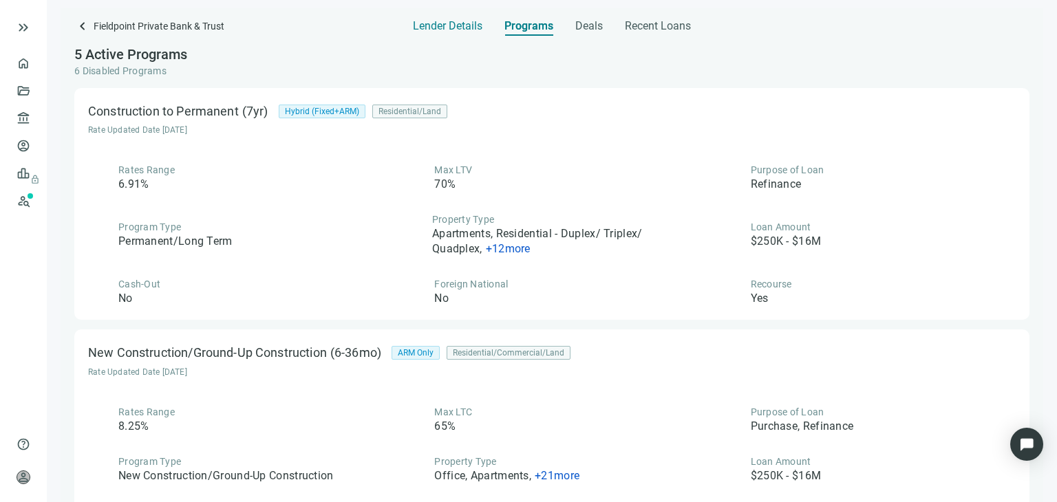
click at [450, 28] on span "Lender Details" at bounding box center [447, 26] width 69 height 14
